Goal: Task Accomplishment & Management: Use online tool/utility

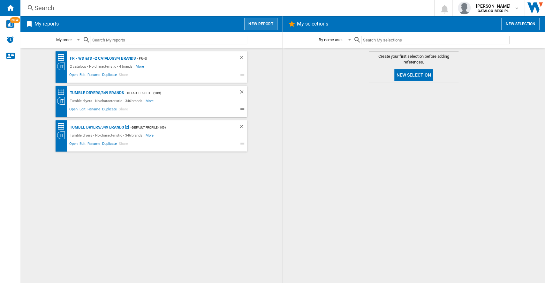
click at [269, 27] on button "New report" at bounding box center [260, 24] width 33 height 12
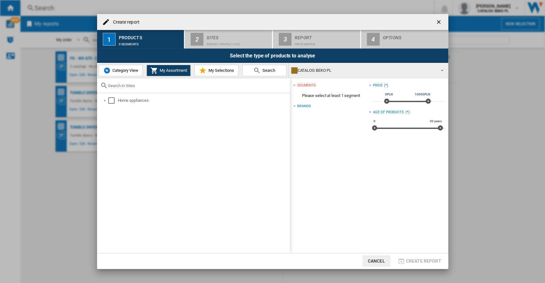
click at [99, 101] on div "Home appliances" at bounding box center [193, 173] width 193 height 160
click at [101, 101] on div "Home appliances" at bounding box center [195, 100] width 189 height 8
click at [102, 100] on div at bounding box center [105, 100] width 6 height 6
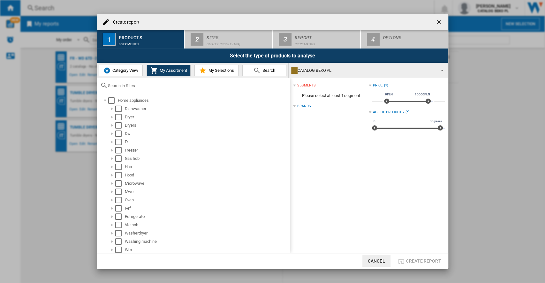
click at [117, 67] on button "Category View" at bounding box center [121, 71] width 44 height 12
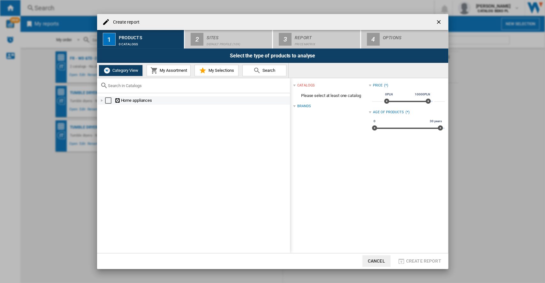
click at [101, 100] on div at bounding box center [102, 100] width 6 height 6
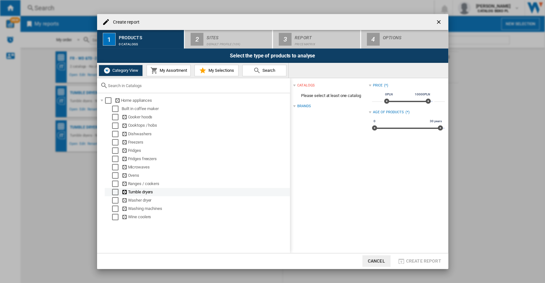
click at [113, 191] on div "Select" at bounding box center [115, 192] width 6 height 6
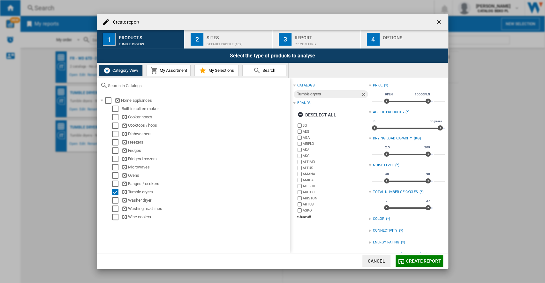
click at [431, 262] on span "Create report" at bounding box center [423, 261] width 35 height 5
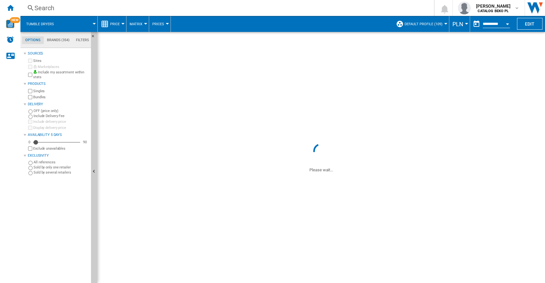
click at [458, 27] on span "PLN" at bounding box center [458, 24] width 11 height 7
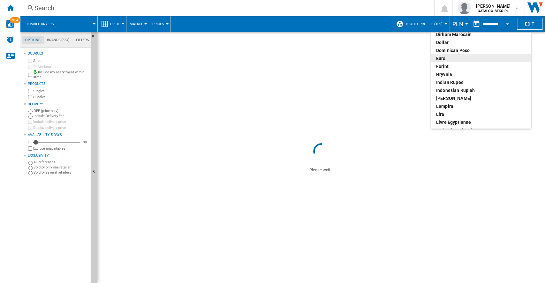
scroll to position [85, 0]
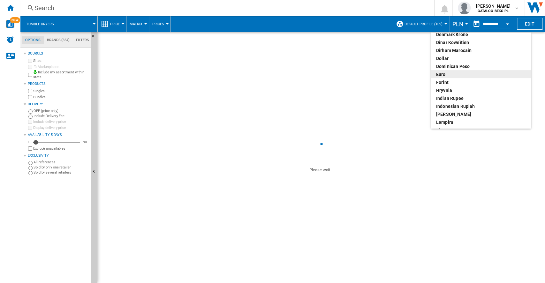
click at [453, 71] on div "euro" at bounding box center [481, 74] width 90 height 6
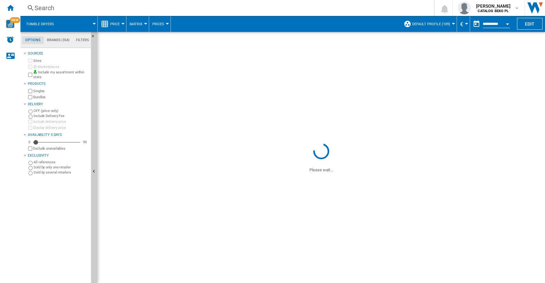
click at [502, 29] on md-datepicker "**********" at bounding box center [493, 24] width 46 height 13
click at [502, 25] on button "Open calendar" at bounding box center [508, 23] width 12 height 12
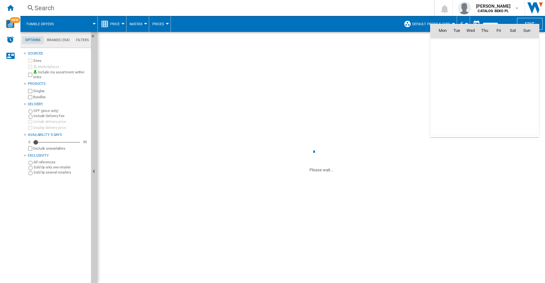
scroll to position [3048, 0]
click at [442, 72] on span "6" at bounding box center [442, 72] width 13 height 13
type input "**********"
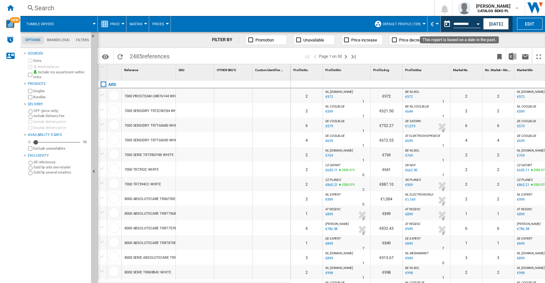
click at [470, 26] on input "**********" at bounding box center [467, 25] width 27 height 6
click at [475, 23] on button "Open calendar" at bounding box center [479, 23] width 12 height 12
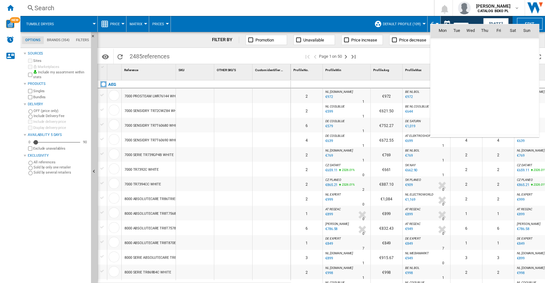
scroll to position [3048, 0]
click at [460, 73] on span "7" at bounding box center [456, 72] width 13 height 13
type input "**********"
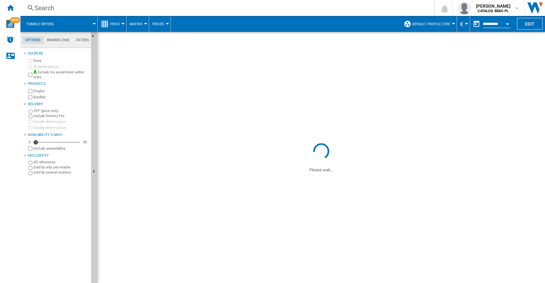
click at [507, 22] on button "Open calendar" at bounding box center [508, 23] width 12 height 12
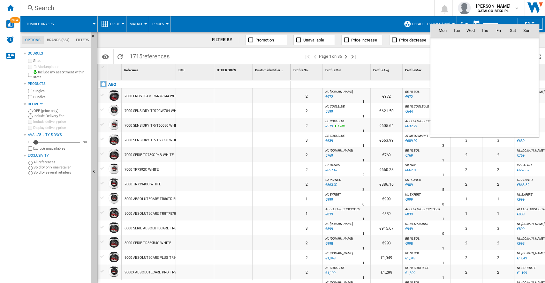
scroll to position [3048, 0]
click at [524, 57] on span "5" at bounding box center [527, 58] width 13 height 13
type input "**********"
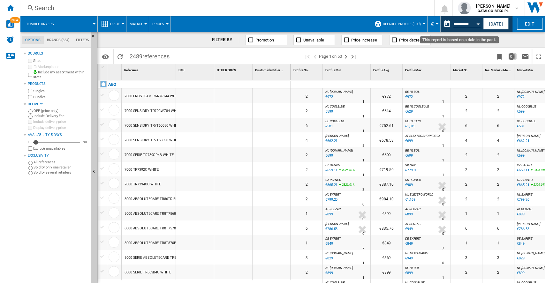
click at [480, 24] on button "Open calendar" at bounding box center [479, 23] width 12 height 12
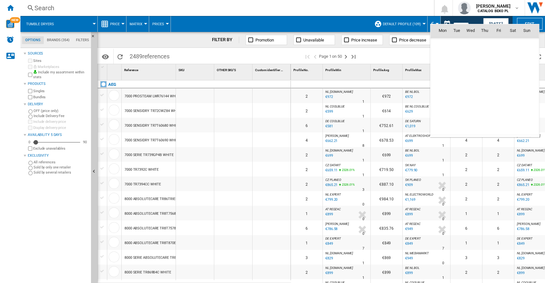
scroll to position [3048, 0]
click at [445, 69] on span "6" at bounding box center [442, 72] width 13 height 13
type input "**********"
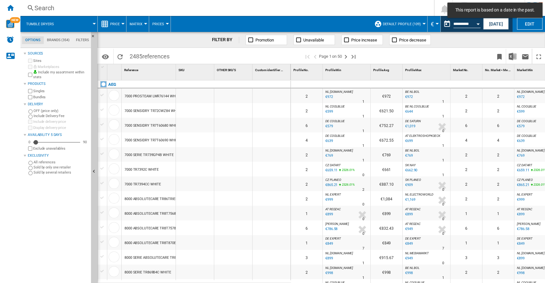
click at [56, 42] on md-tab-item "Brands (354)" at bounding box center [58, 40] width 29 height 8
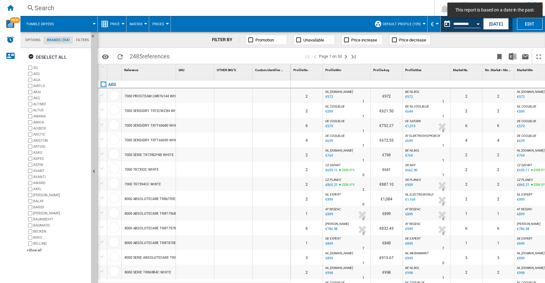
scroll to position [24, 0]
click at [28, 56] on ng-md-icon "button" at bounding box center [32, 58] width 8 height 8
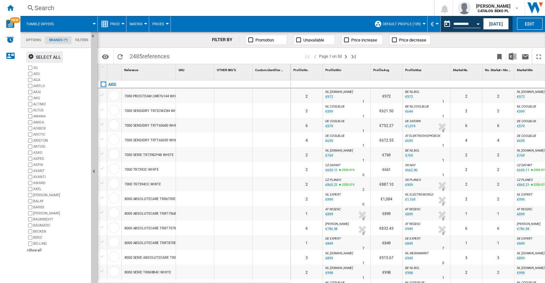
click at [35, 254] on div "3Q AEG AGA AIRFLO AKAI AKG ALTIMO ALTUS AMANA AMICA [GEOGRAPHIC_DATA] ARCTIC [G…" at bounding box center [58, 159] width 62 height 189
click at [35, 249] on div "+Show all" at bounding box center [58, 250] width 62 height 5
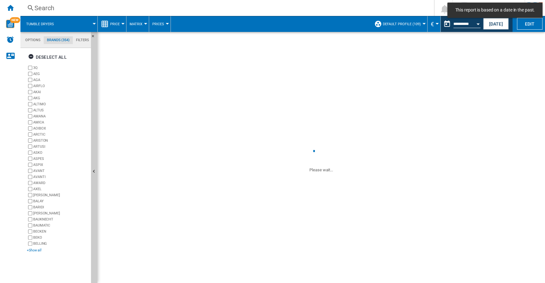
click at [36, 248] on div "+Show all" at bounding box center [58, 250] width 62 height 5
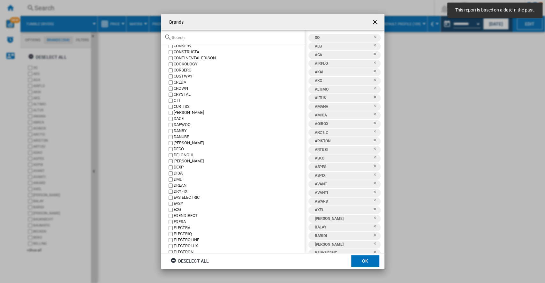
scroll to position [426, 0]
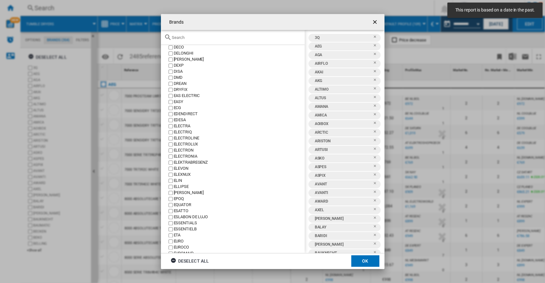
click at [171, 263] on ng-md-icon "Brands 3Q ..." at bounding box center [175, 262] width 8 height 8
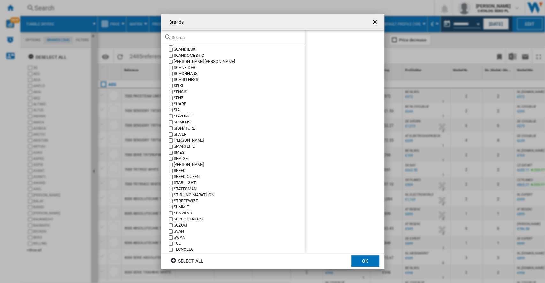
scroll to position [1953, 0]
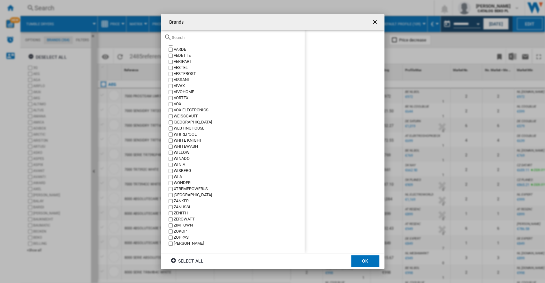
click at [187, 133] on div "WHIRLPOOL" at bounding box center [239, 135] width 131 height 6
click at [373, 259] on button "OK" at bounding box center [365, 262] width 28 height 12
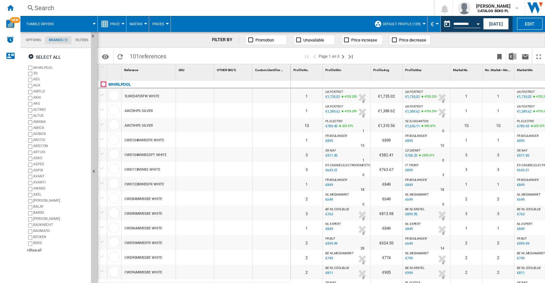
drag, startPoint x: 215, startPoint y: 90, endPoint x: 209, endPoint y: 180, distance: 90.6
click at [345, 57] on ng-md-icon "Next page" at bounding box center [343, 57] width 8 height 8
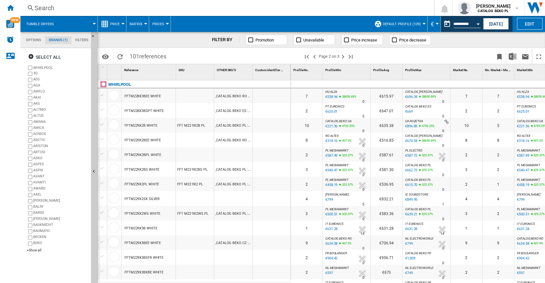
scroll to position [541, 0]
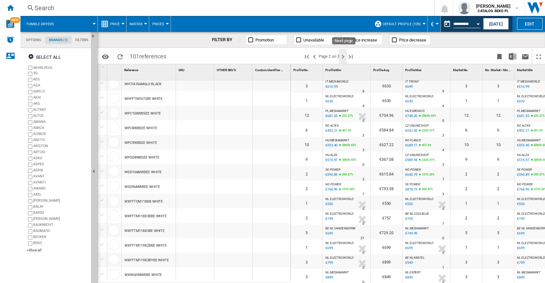
click at [345, 56] on ng-md-icon "Next page" at bounding box center [343, 57] width 8 height 8
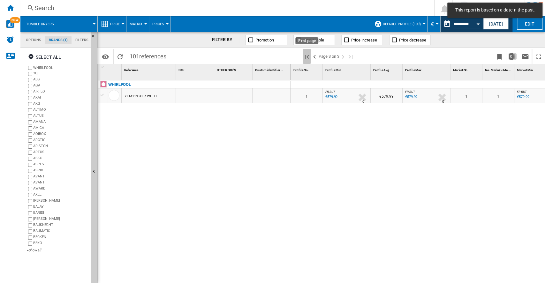
click at [307, 57] on ng-md-icon "First page" at bounding box center [307, 57] width 8 height 8
